Goal: Task Accomplishment & Management: Use online tool/utility

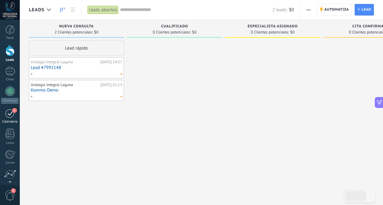
click at [13, 115] on div "1" at bounding box center [10, 113] width 10 height 9
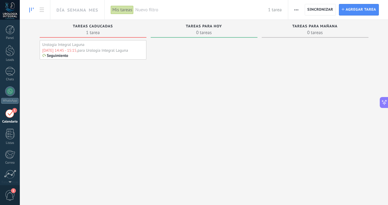
scroll to position [18, 0]
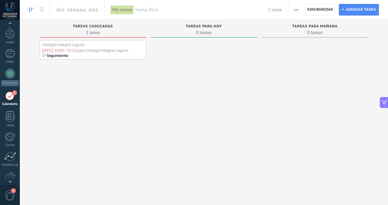
click at [56, 51] on div "[DATE] 14:45 - 15:15," at bounding box center [59, 50] width 35 height 5
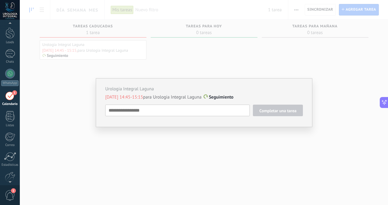
click at [314, 10] on div "Urologia Integral Laguna [DATE] 14:45-15:15 para Urologia Integral Laguna Segui…" at bounding box center [204, 102] width 368 height 205
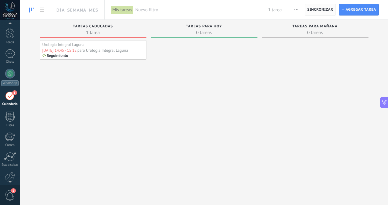
click at [314, 11] on span "Sincronizar" at bounding box center [320, 10] width 26 height 4
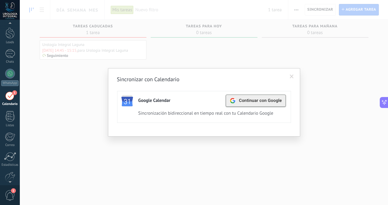
click at [267, 104] on div "Continuar con Google" at bounding box center [255, 101] width 52 height 12
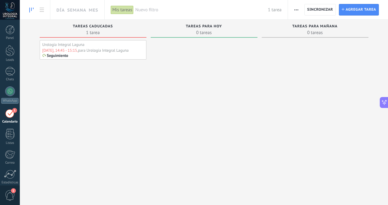
scroll to position [45, 0]
click at [313, 12] on span "Sincronizar" at bounding box center [320, 9] width 26 height 11
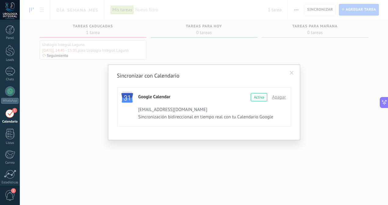
click at [228, 112] on div "[EMAIL_ADDRESS][DOMAIN_NAME]" at bounding box center [210, 110] width 144 height 7
click at [235, 52] on div "Sincronizar con Calendario Google Calendar Continuar con Google Activa Apagar u…" at bounding box center [204, 102] width 368 height 205
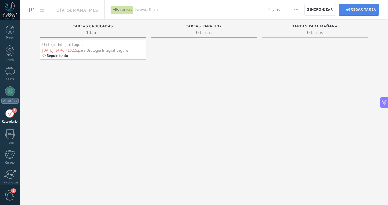
click at [353, 7] on span "Agregar tarea" at bounding box center [360, 9] width 30 height 11
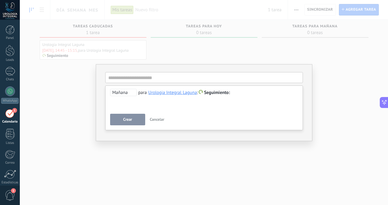
click at [136, 119] on button "Crear" at bounding box center [127, 120] width 35 height 12
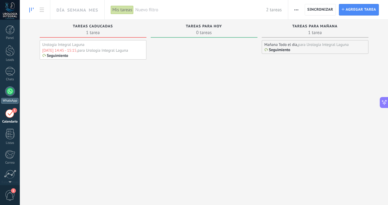
scroll to position [18, 0]
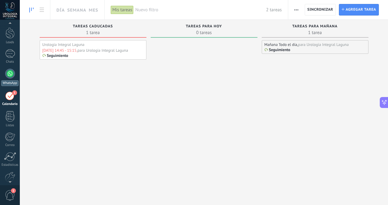
click at [11, 72] on div at bounding box center [10, 74] width 10 height 10
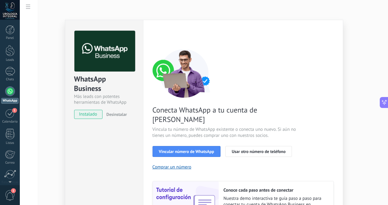
click at [86, 115] on span "instalado" at bounding box center [88, 114] width 28 height 9
click at [204, 157] on div "Conecta WhatsApp a tu cuenta de Kommo Vincula tu número de WhatsApp existente o…" at bounding box center [242, 139] width 181 height 181
click at [214, 146] on button "Vincular número de WhatsApp" at bounding box center [186, 151] width 68 height 11
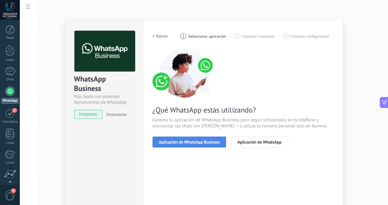
click at [214, 143] on span "Aplicación de WhatsApp Business" at bounding box center [189, 142] width 61 height 4
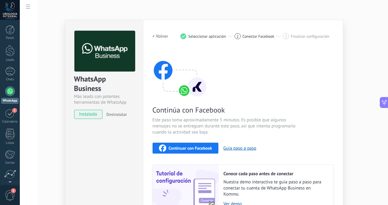
click at [211, 147] on span "Continuar con Facebook" at bounding box center [190, 148] width 44 height 4
